Goal: Navigation & Orientation: Find specific page/section

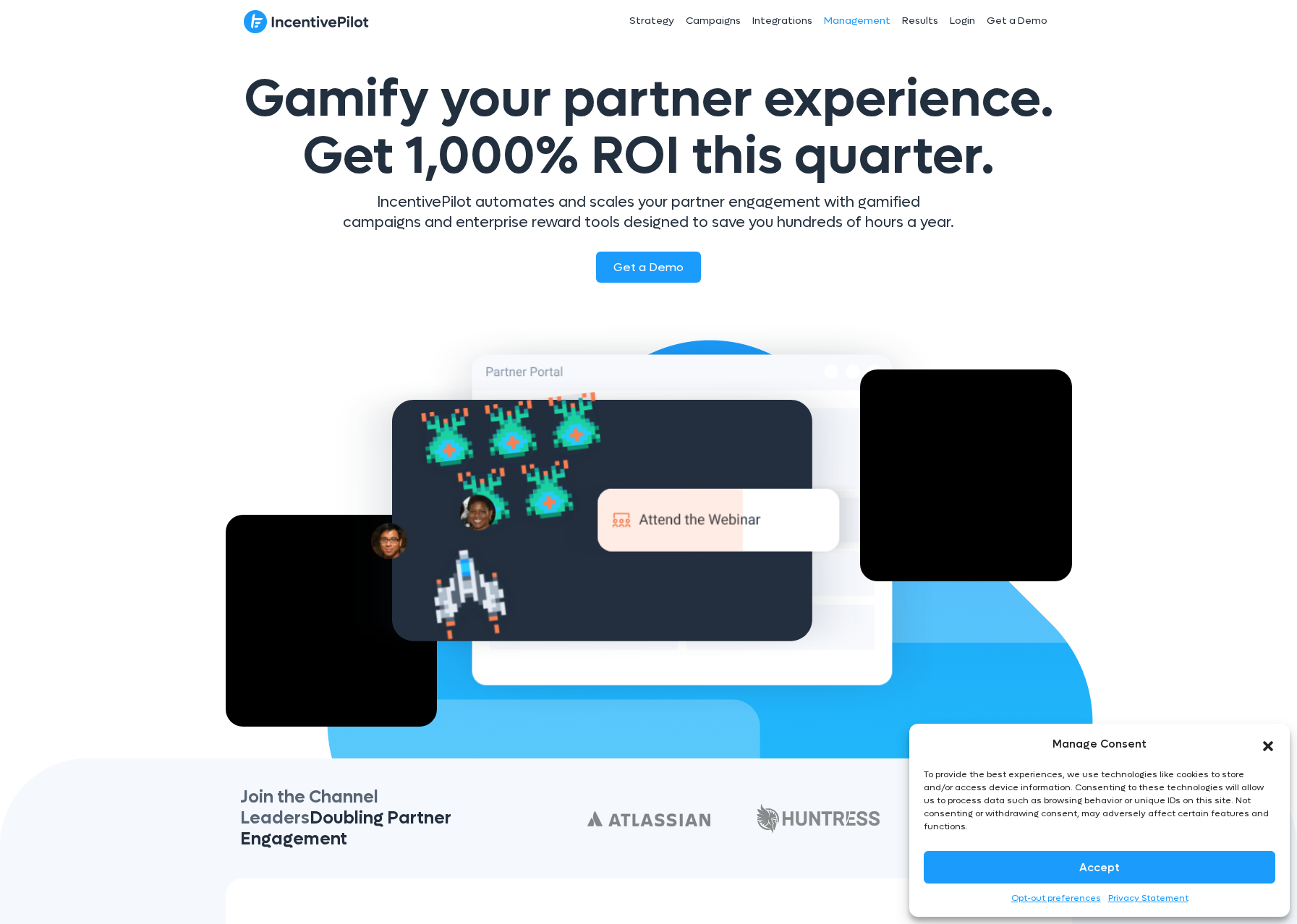
click at [876, 23] on link "Management" at bounding box center [857, 21] width 78 height 36
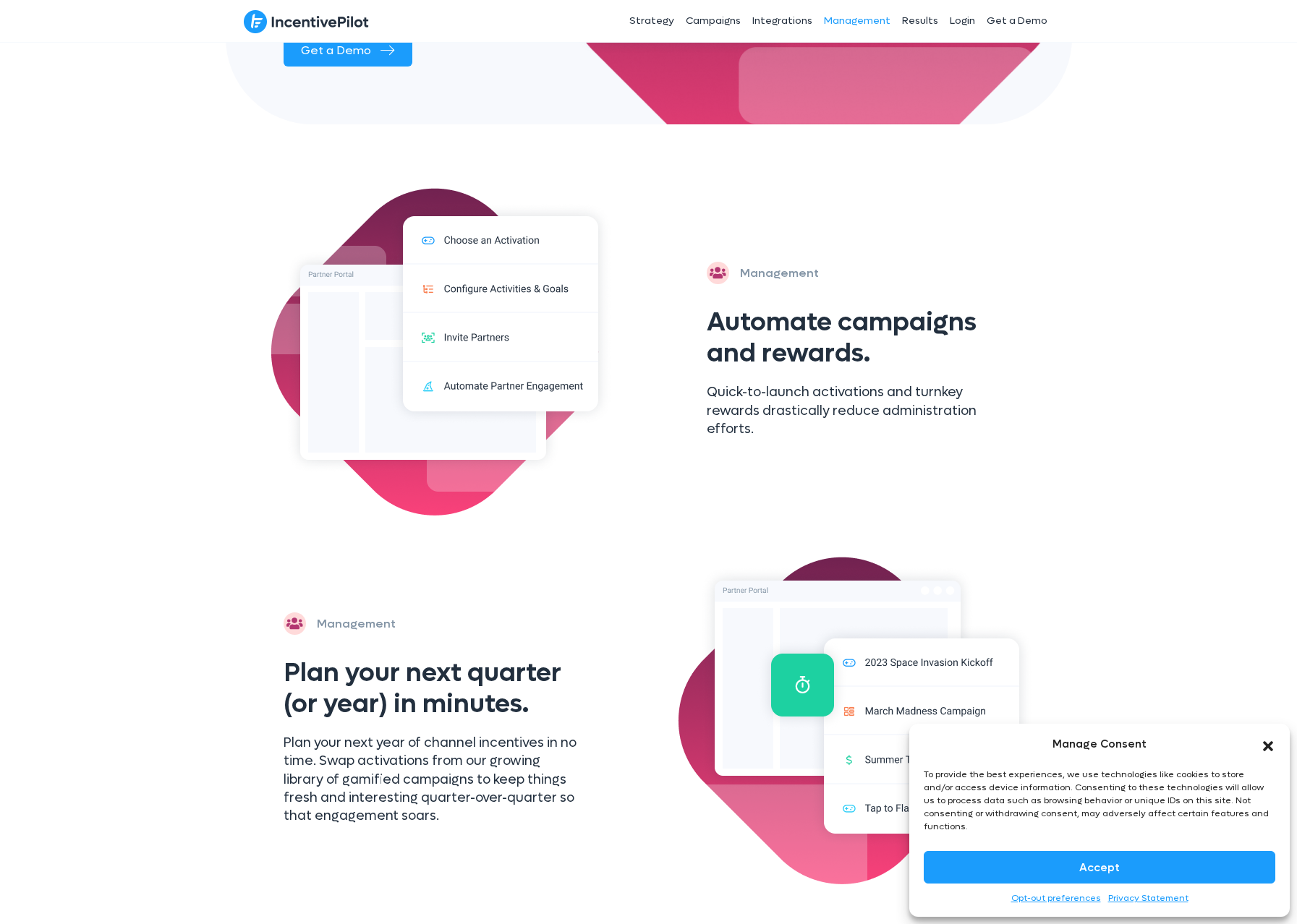
scroll to position [412, 0]
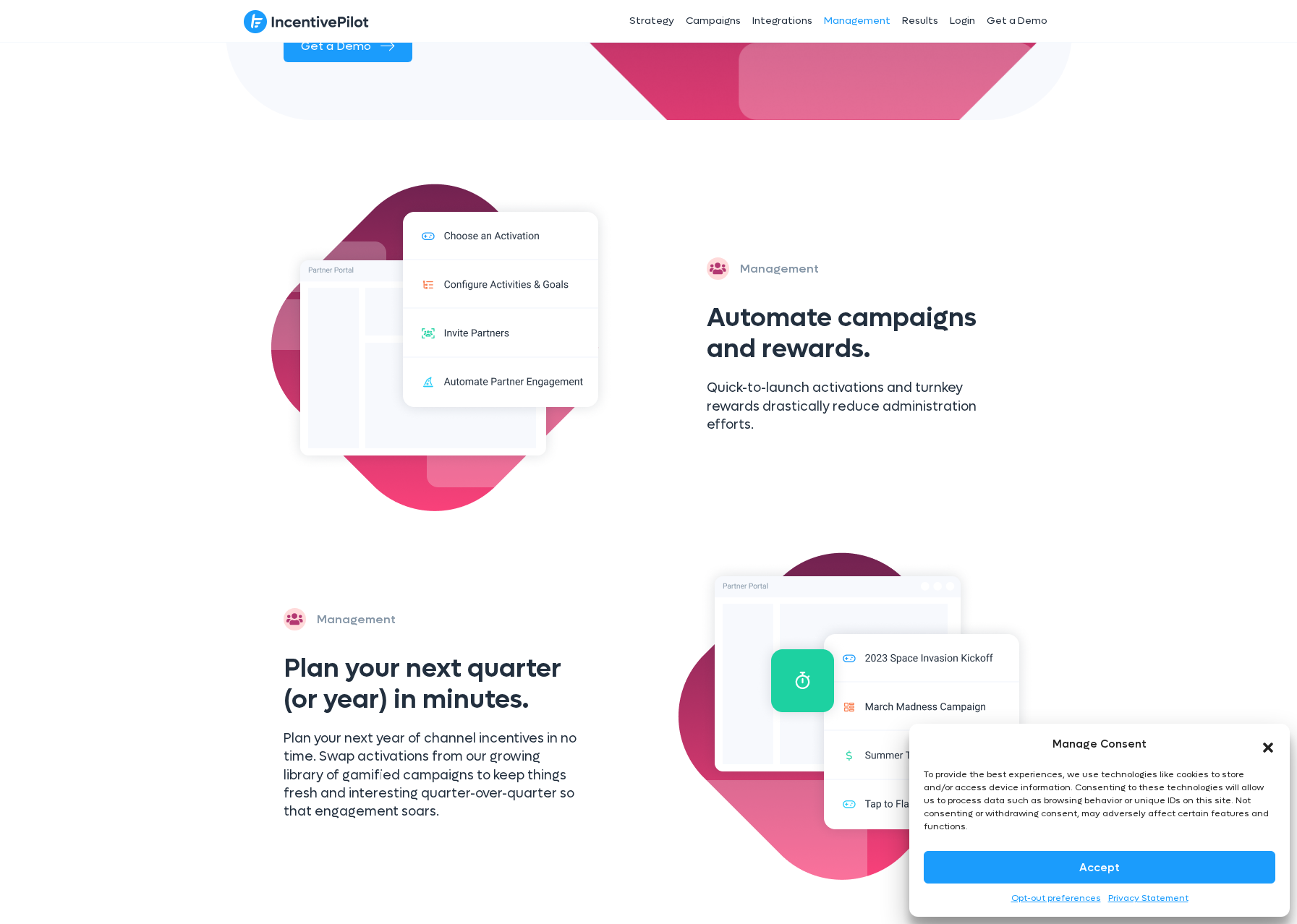
click at [1274, 754] on icon "Close dialog" at bounding box center [1268, 748] width 15 height 15
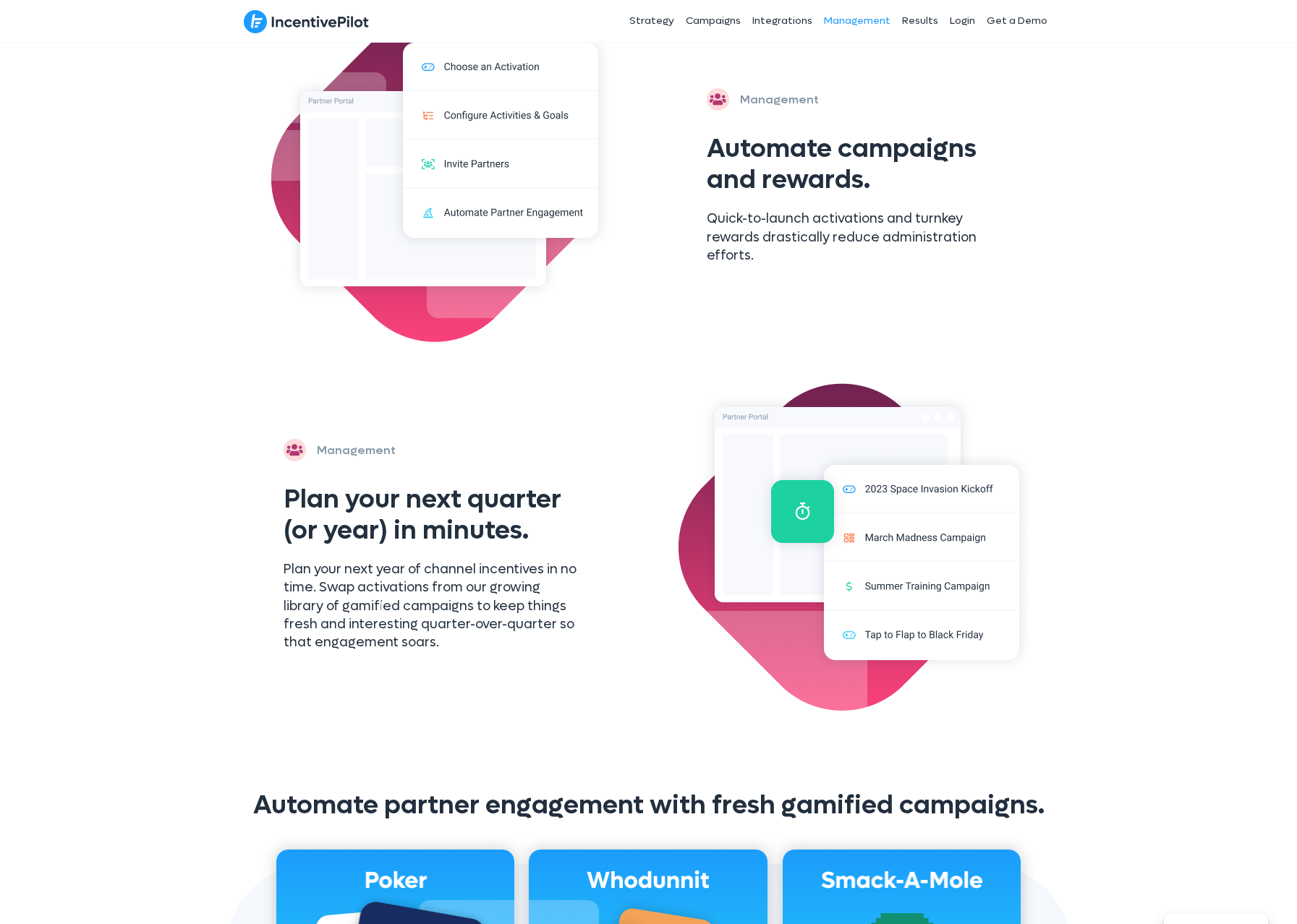
scroll to position [0, 0]
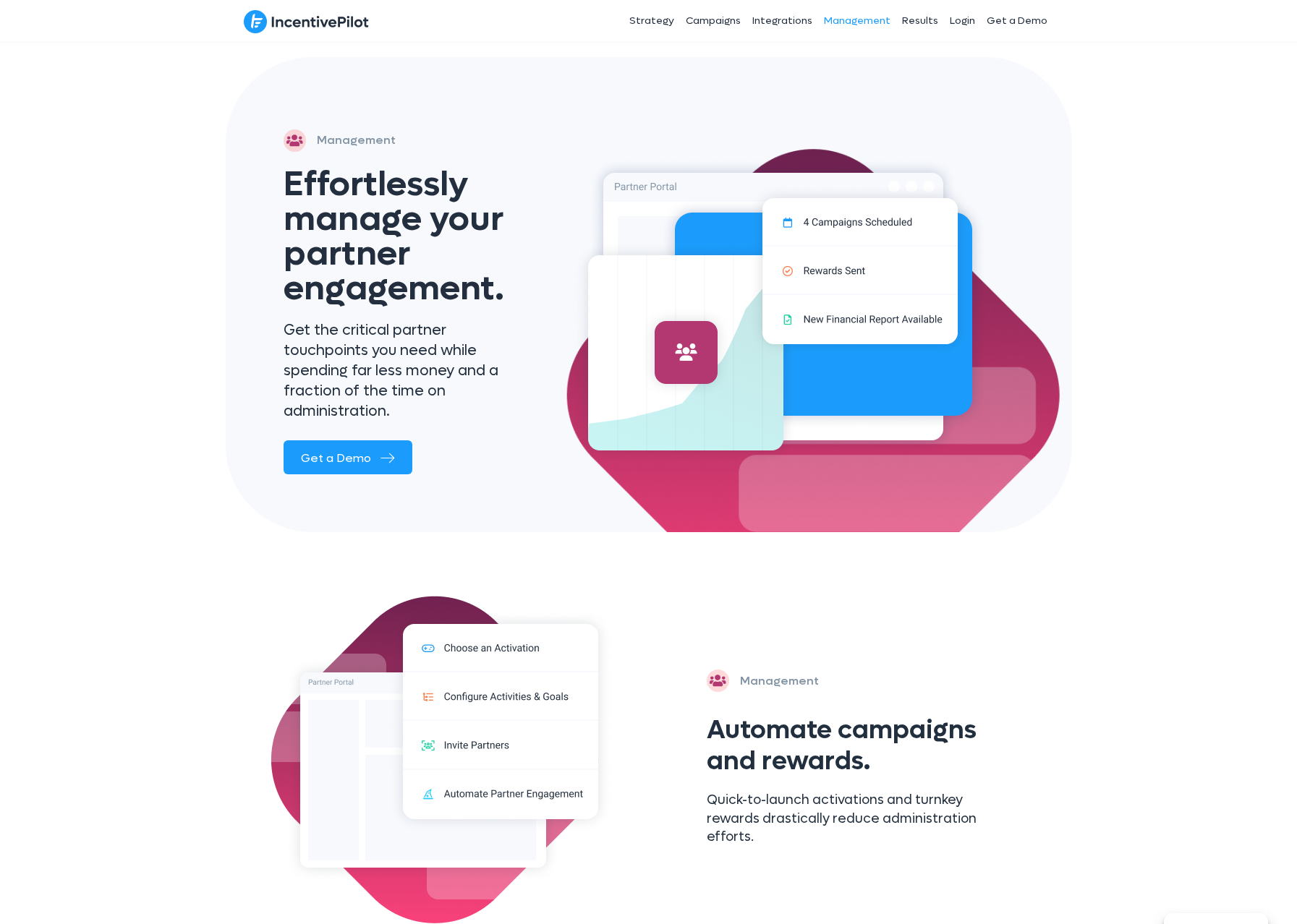
click at [292, 22] on img at bounding box center [306, 22] width 125 height 25
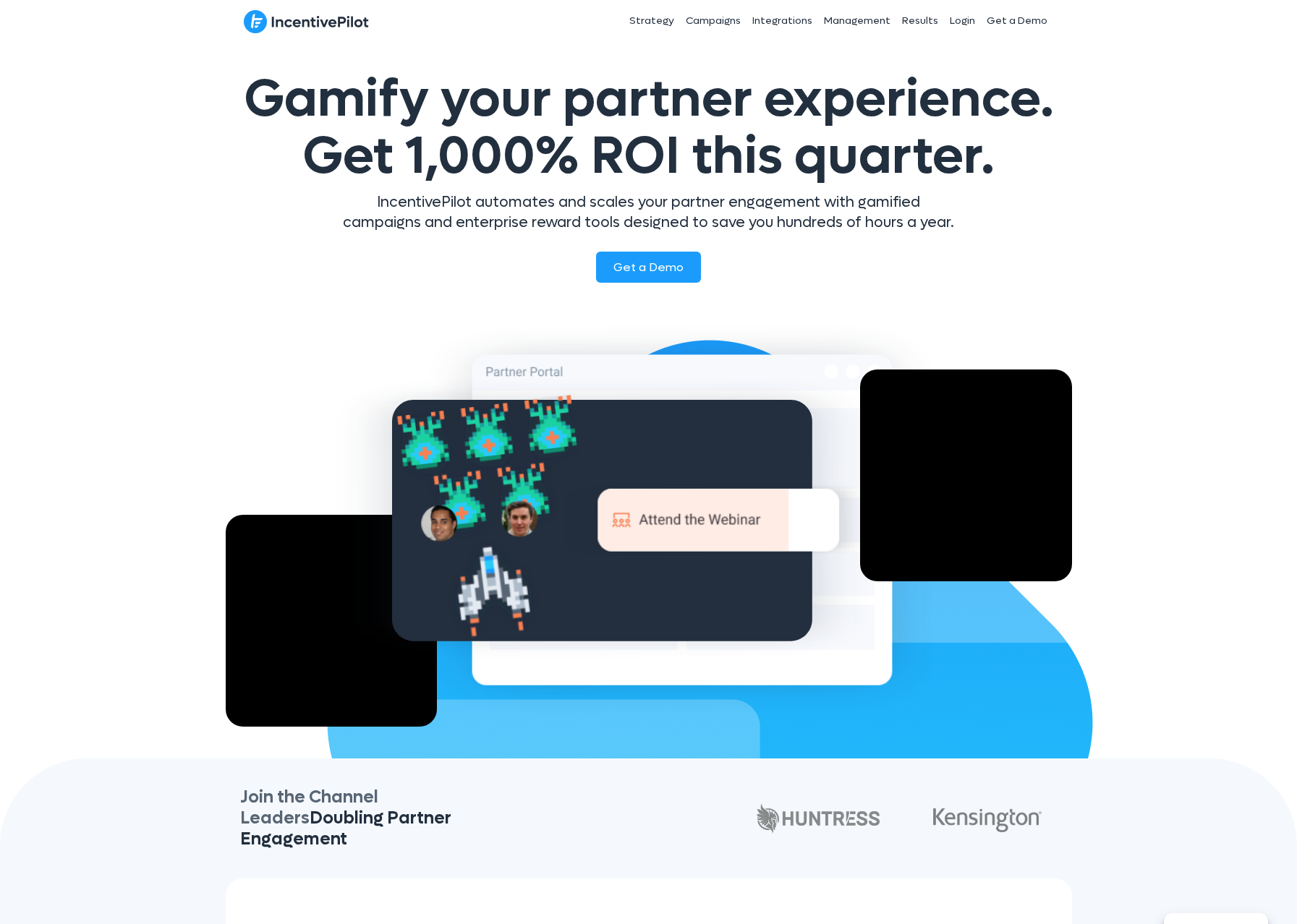
click at [1292, 150] on div "Gamify your partner experience. Get 1,000% ROI this quarter. IncentivePilot aut…" at bounding box center [648, 400] width 1297 height 716
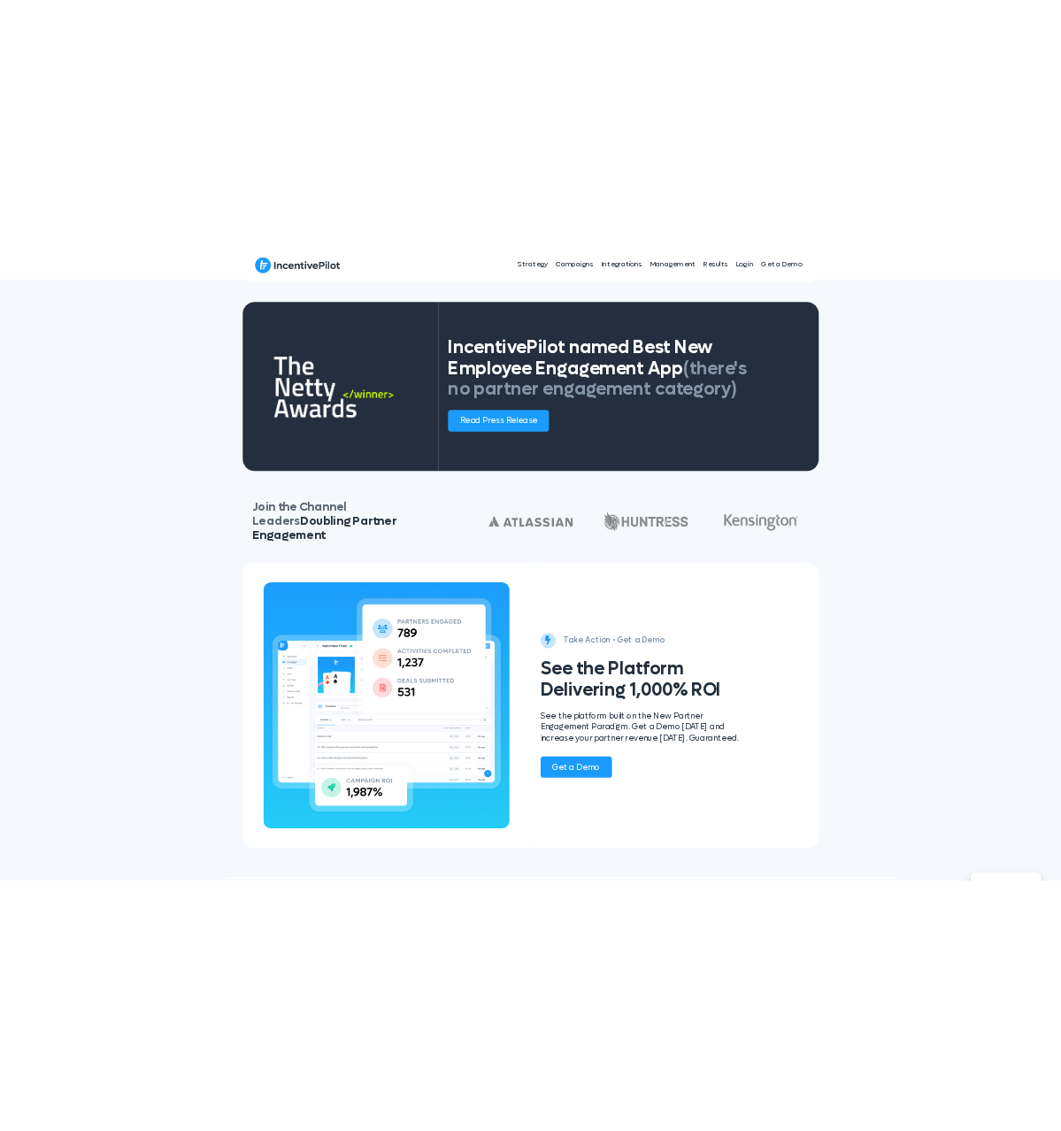
scroll to position [2939, 0]
